Goal: Task Accomplishment & Management: Manage account settings

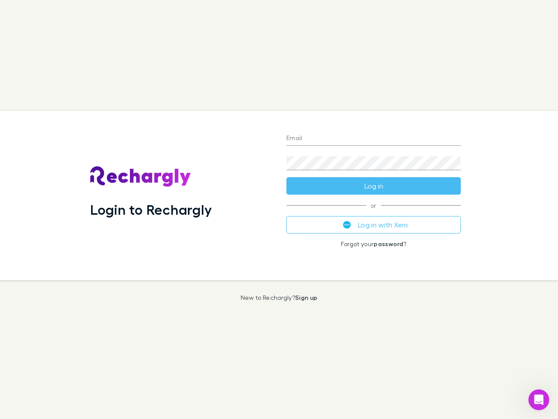
click at [279, 209] on div "Login to Rechargly" at bounding box center [181, 195] width 196 height 169
click at [374, 139] on input "Email" at bounding box center [373, 139] width 174 height 14
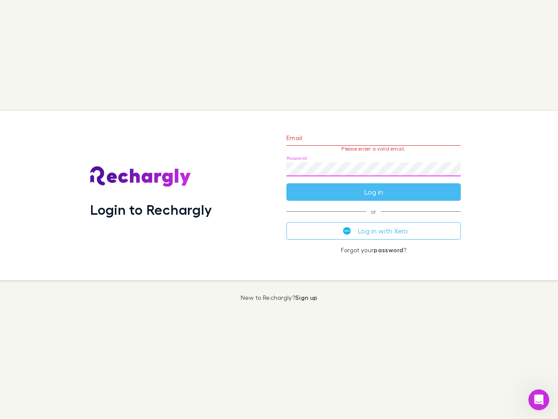
click at [374, 186] on form "Email Please enter a valid email. Password Log in" at bounding box center [373, 163] width 174 height 76
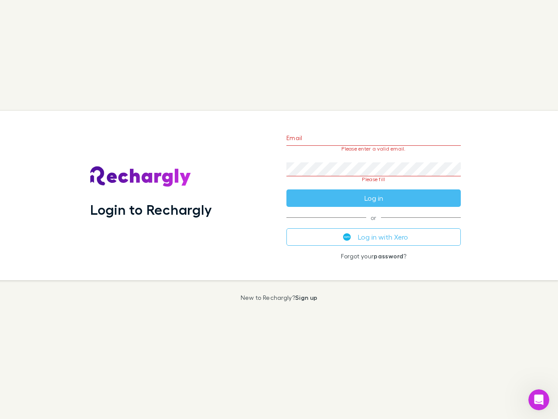
click at [374, 225] on div "Email Please enter a valid email. Password Please fill Log in or Log in with Xe…" at bounding box center [374, 195] width 188 height 169
click at [539, 399] on icon "Open Intercom Messenger" at bounding box center [539, 399] width 14 height 14
